Goal: Find specific page/section: Find specific page/section

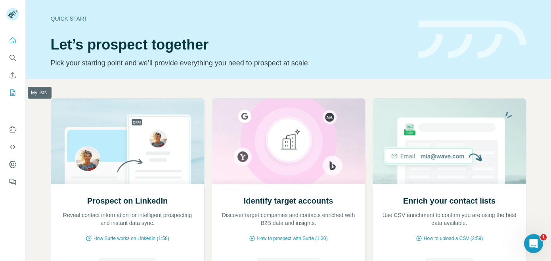
click at [11, 86] on button "My lists" at bounding box center [12, 93] width 13 height 14
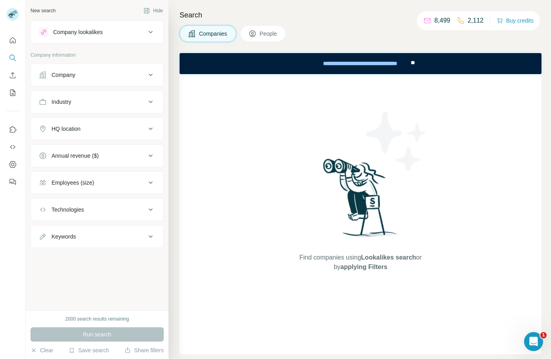
click at [263, 36] on span "People" at bounding box center [269, 34] width 18 height 8
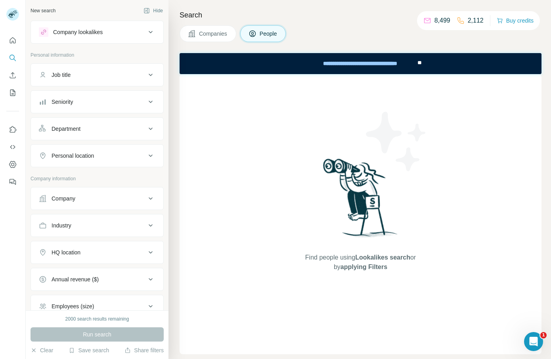
click at [207, 40] on button "Companies" at bounding box center [208, 33] width 57 height 17
